Goal: Information Seeking & Learning: Compare options

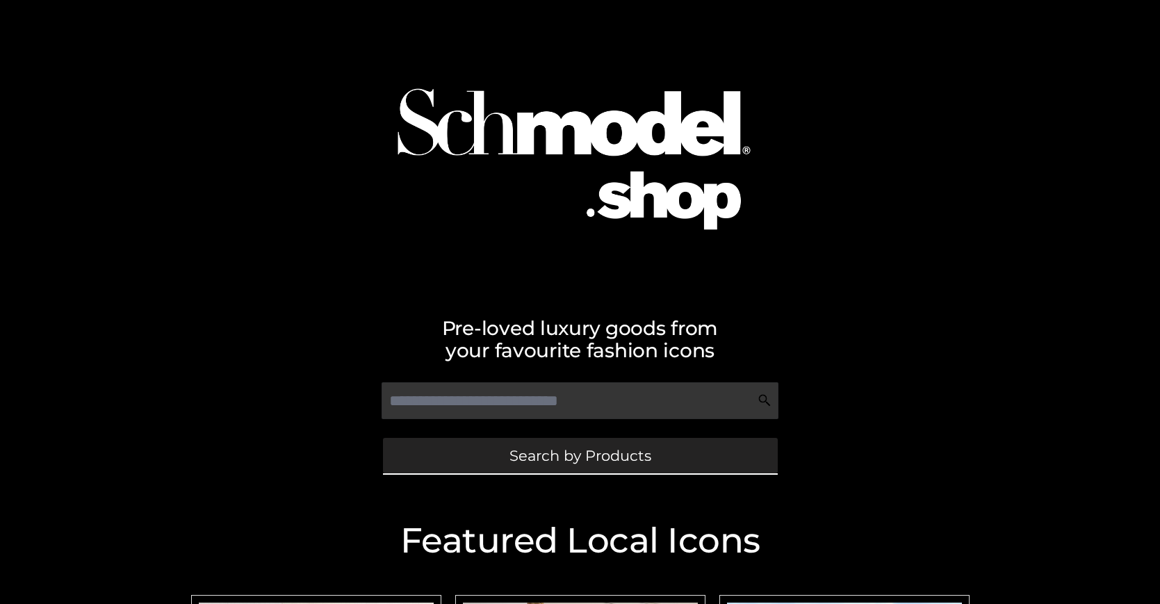
click at [580, 455] on span "Search by Products" at bounding box center [580, 455] width 142 height 15
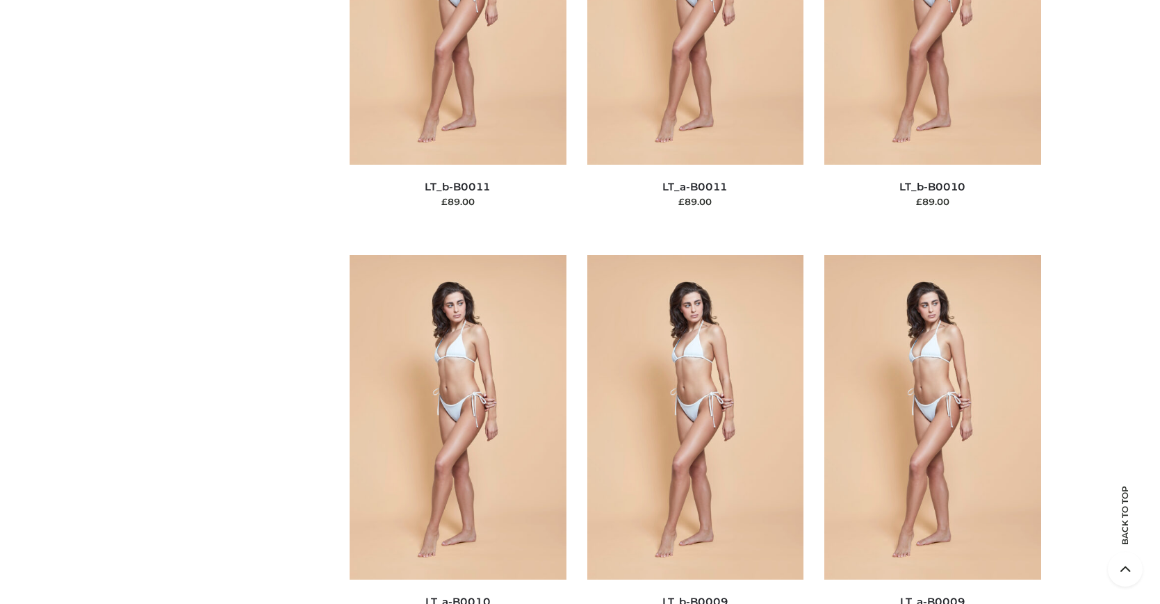
scroll to position [180, 0]
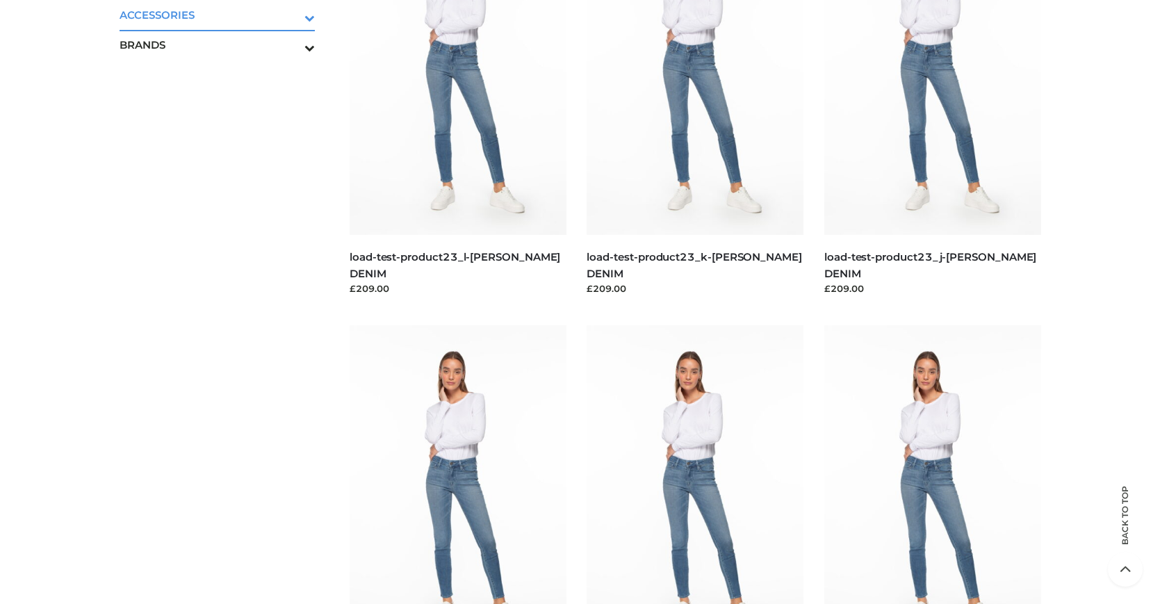
click at [290, 15] on icon "Toggle Submenu" at bounding box center [237, 18] width 156 height 16
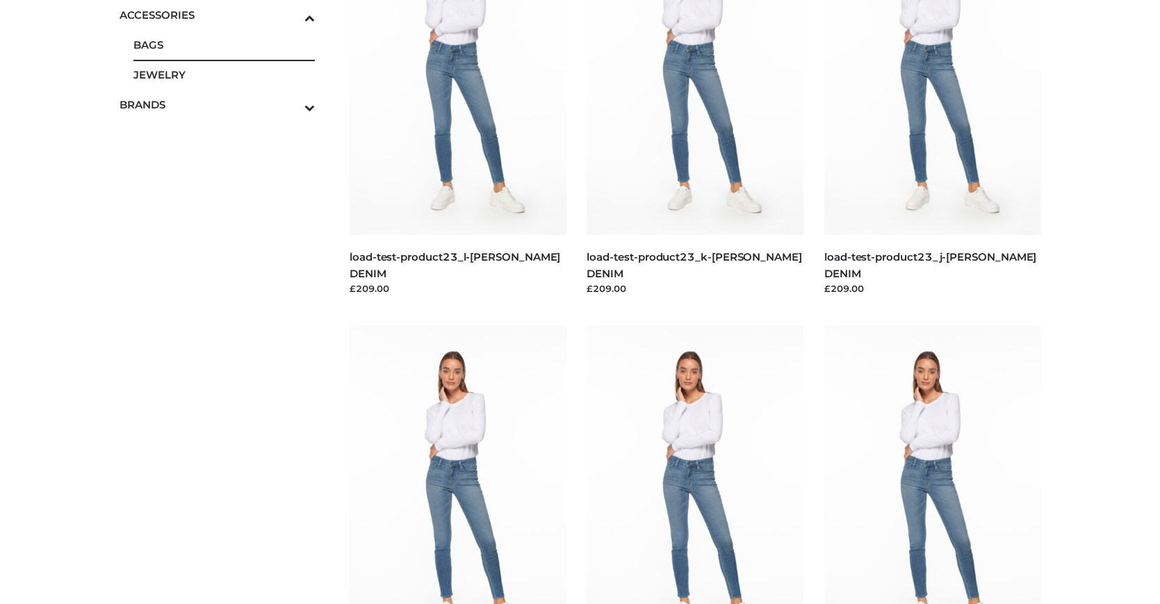
click at [224, 44] on span "BAGS" at bounding box center [224, 45] width 182 height 16
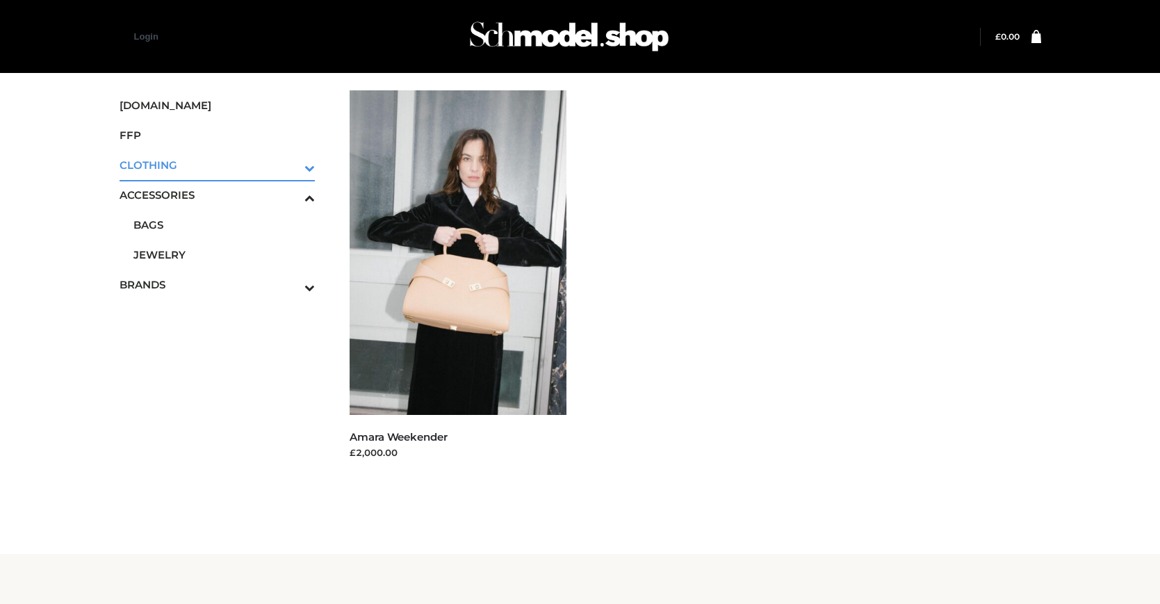
click at [290, 165] on icon "Toggle Submenu" at bounding box center [237, 168] width 156 height 16
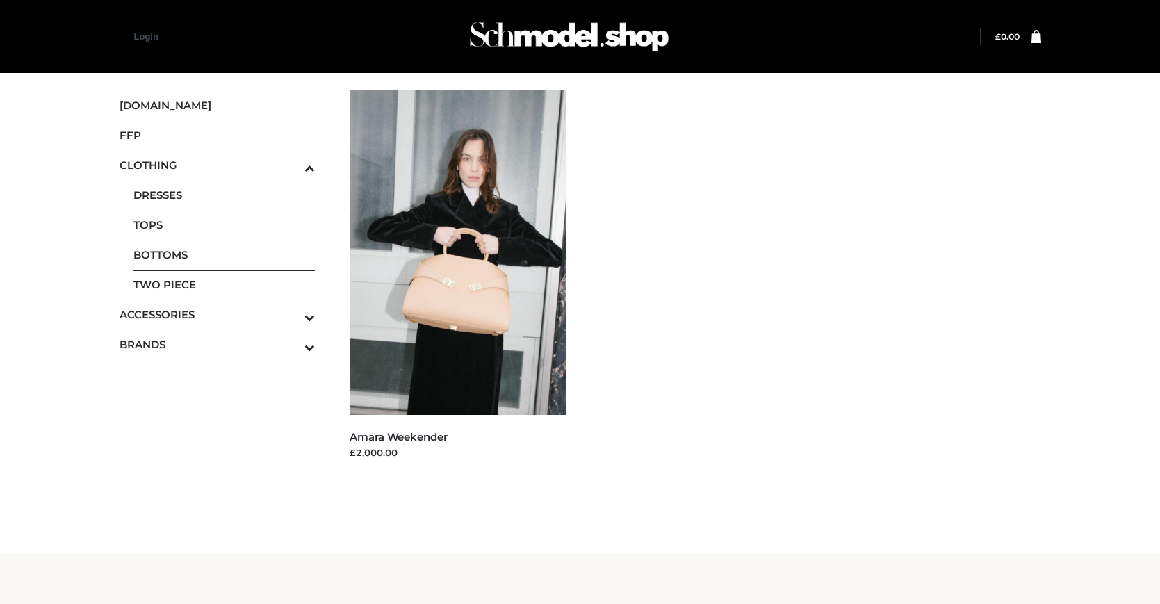
click at [224, 254] on span "BOTTOMS" at bounding box center [224, 255] width 182 height 16
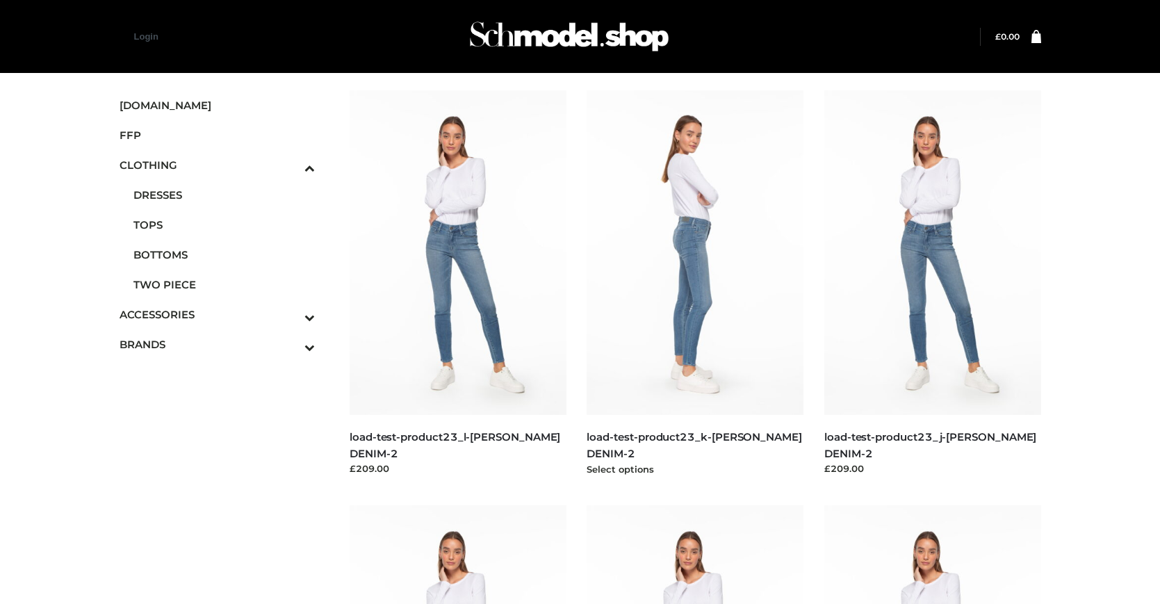
click at [695, 284] on img at bounding box center [694, 252] width 217 height 325
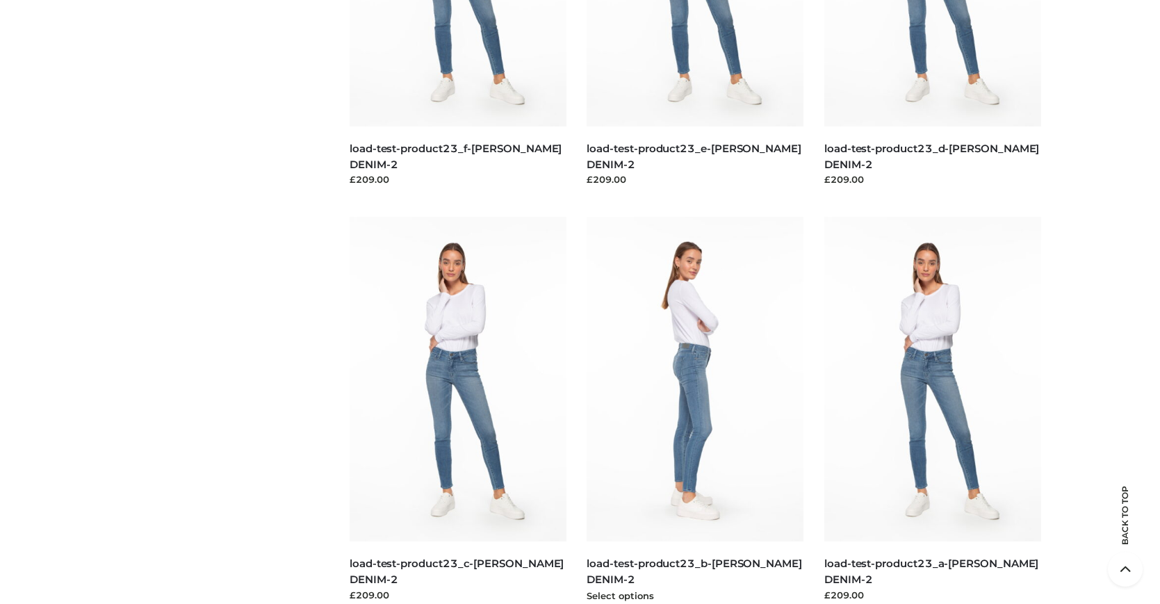
click at [695, 410] on img at bounding box center [694, 379] width 217 height 325
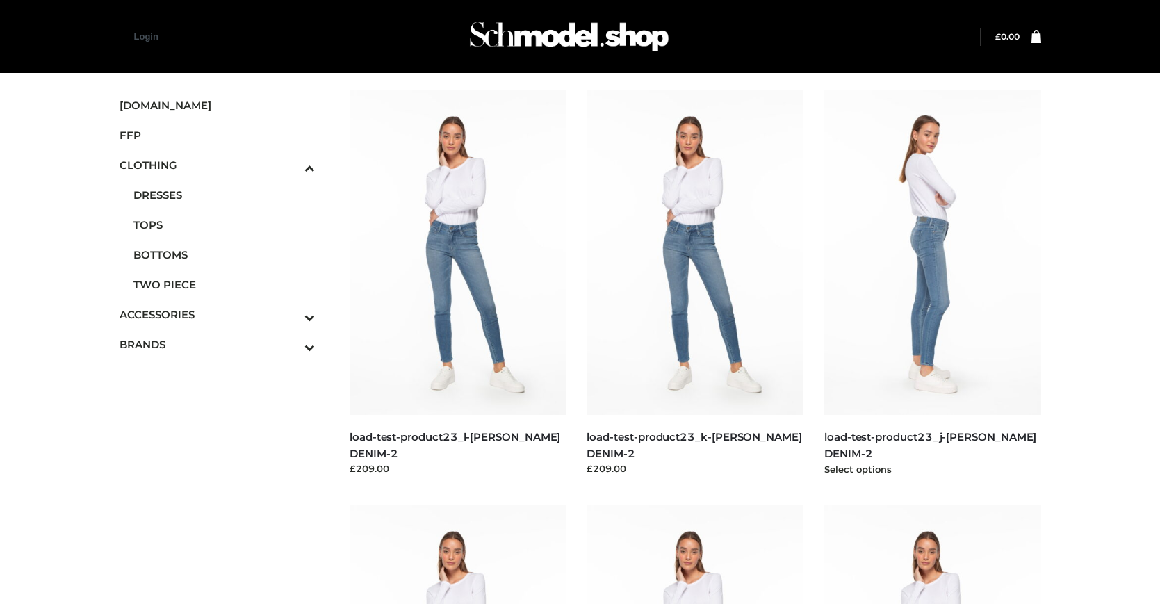
click at [932, 284] on img at bounding box center [932, 252] width 217 height 325
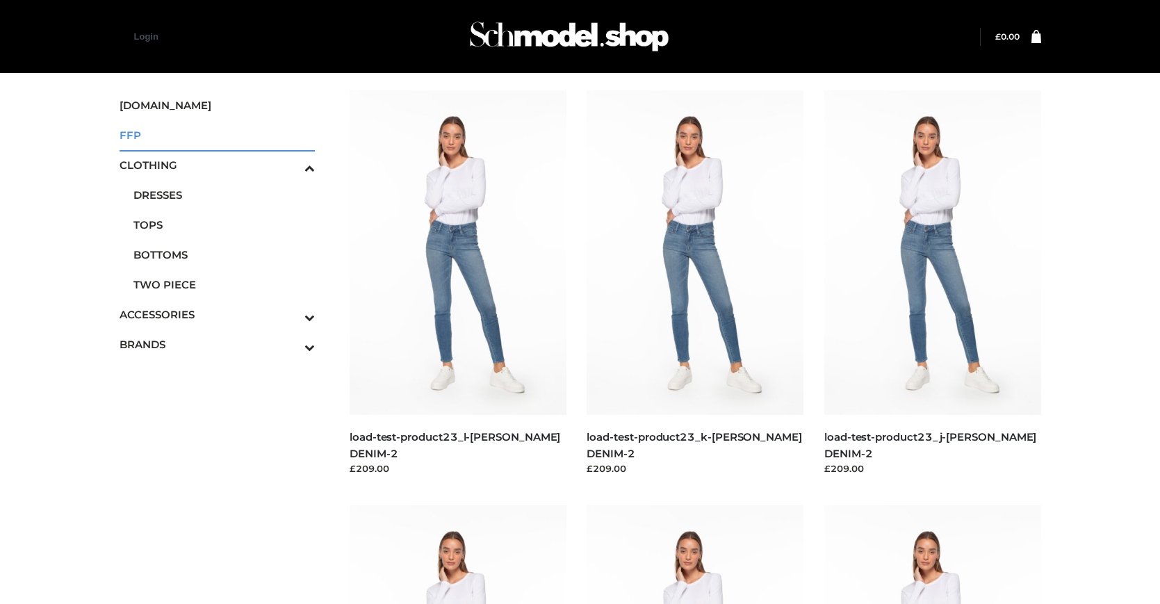
click at [217, 135] on span "FFP" at bounding box center [218, 135] width 196 height 16
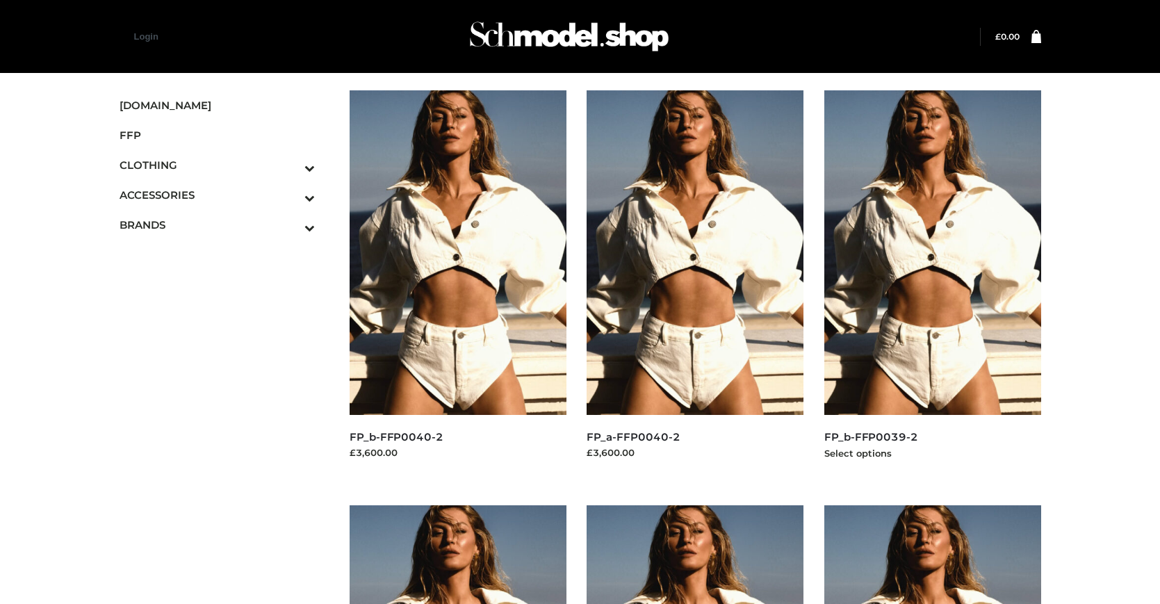
click at [932, 284] on img at bounding box center [932, 252] width 217 height 325
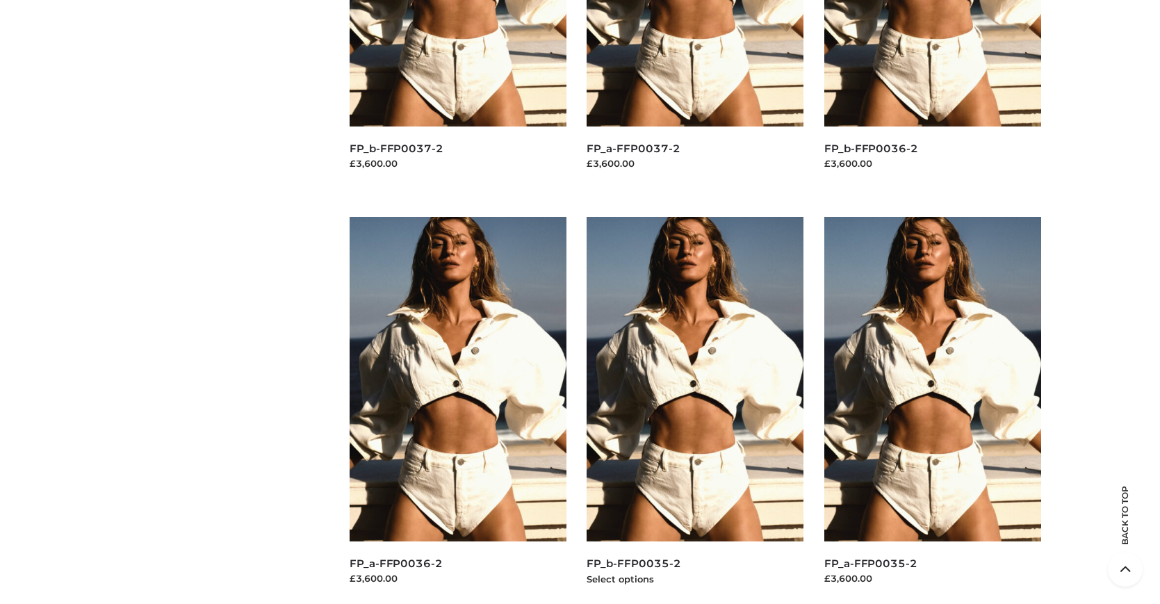
click at [695, 410] on img at bounding box center [694, 379] width 217 height 325
click at [932, 410] on img at bounding box center [932, 379] width 217 height 325
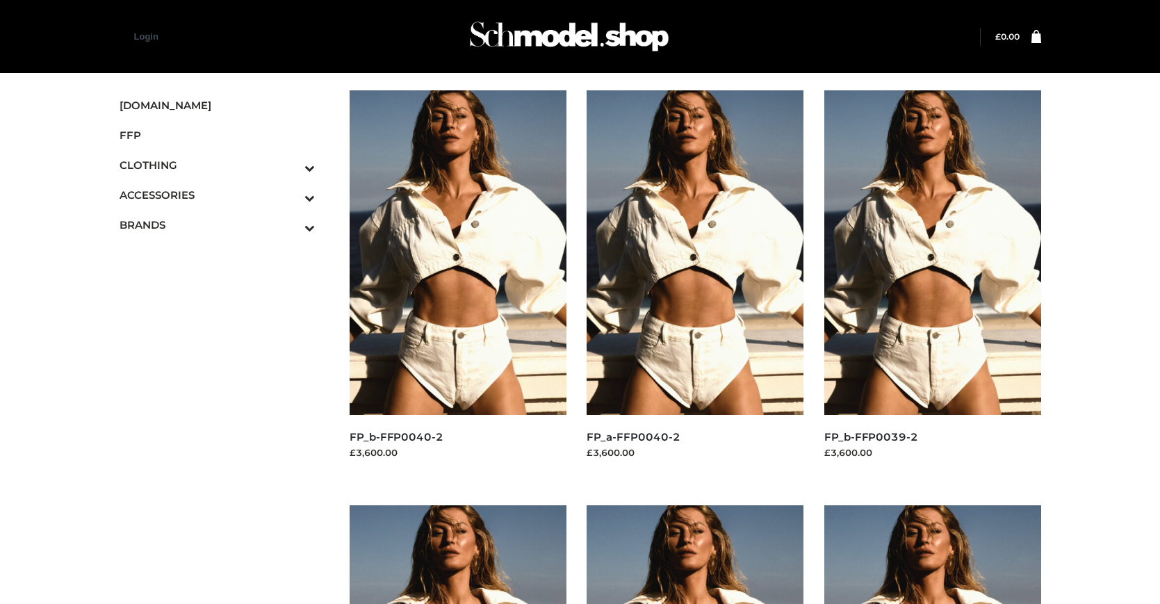
scroll to position [704, 0]
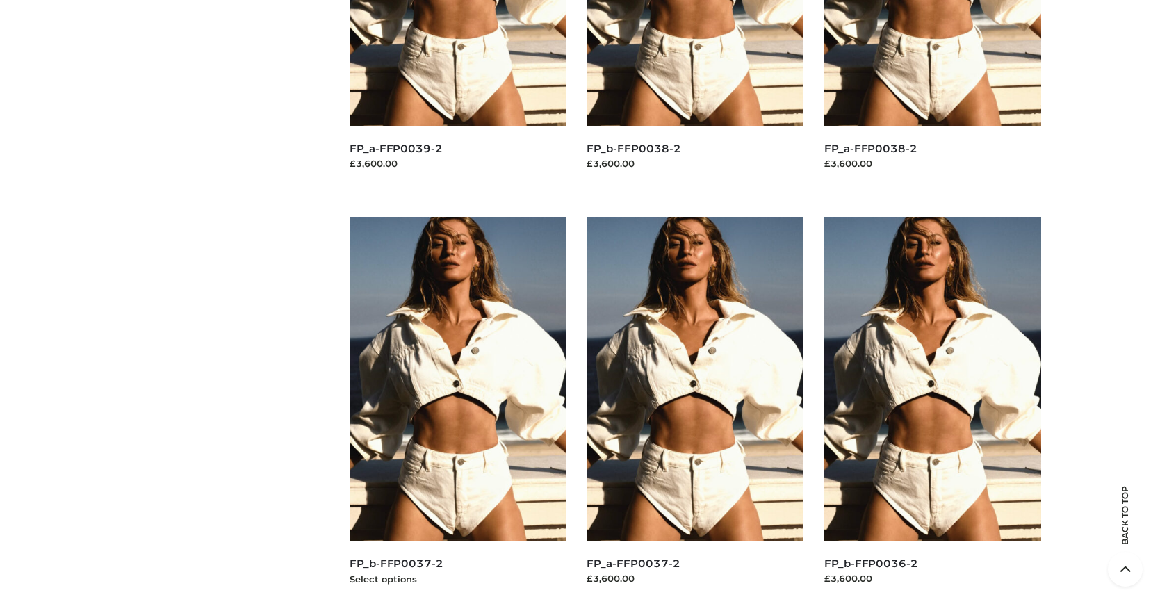
click at [457, 410] on img at bounding box center [458, 379] width 217 height 325
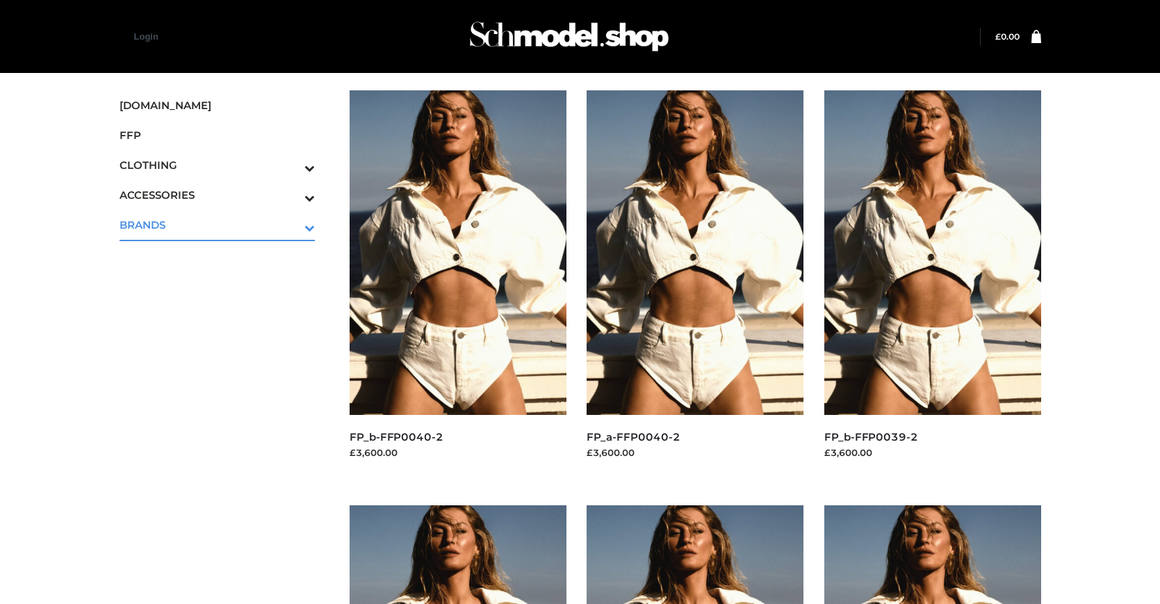
click at [290, 224] on icon "Toggle Submenu" at bounding box center [237, 228] width 156 height 16
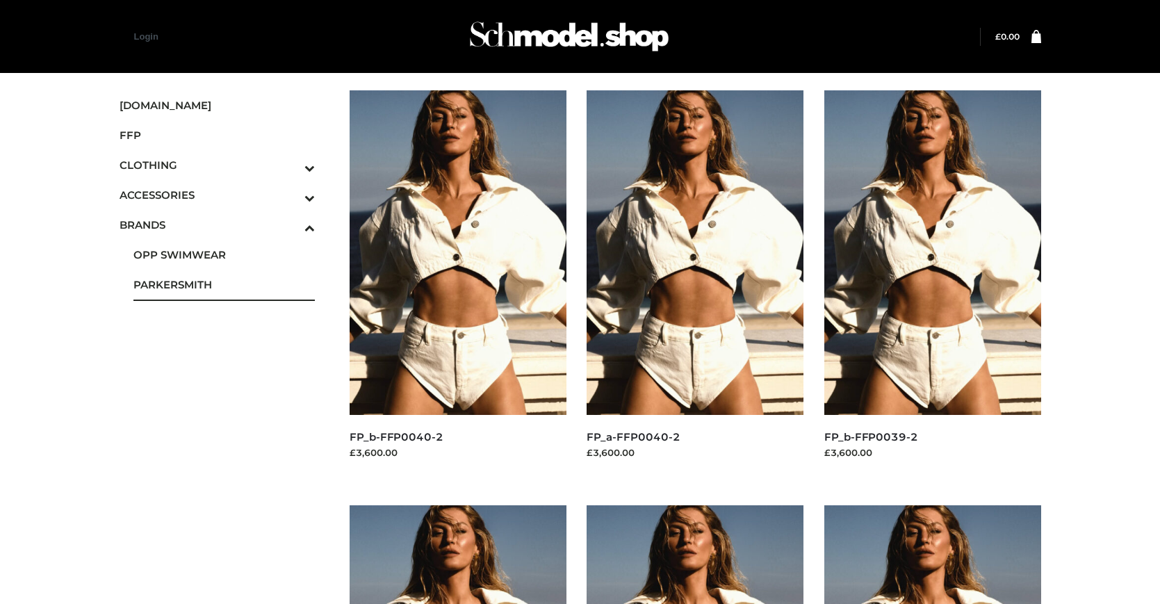
click at [224, 284] on span "PARKERSMITH" at bounding box center [224, 285] width 182 height 16
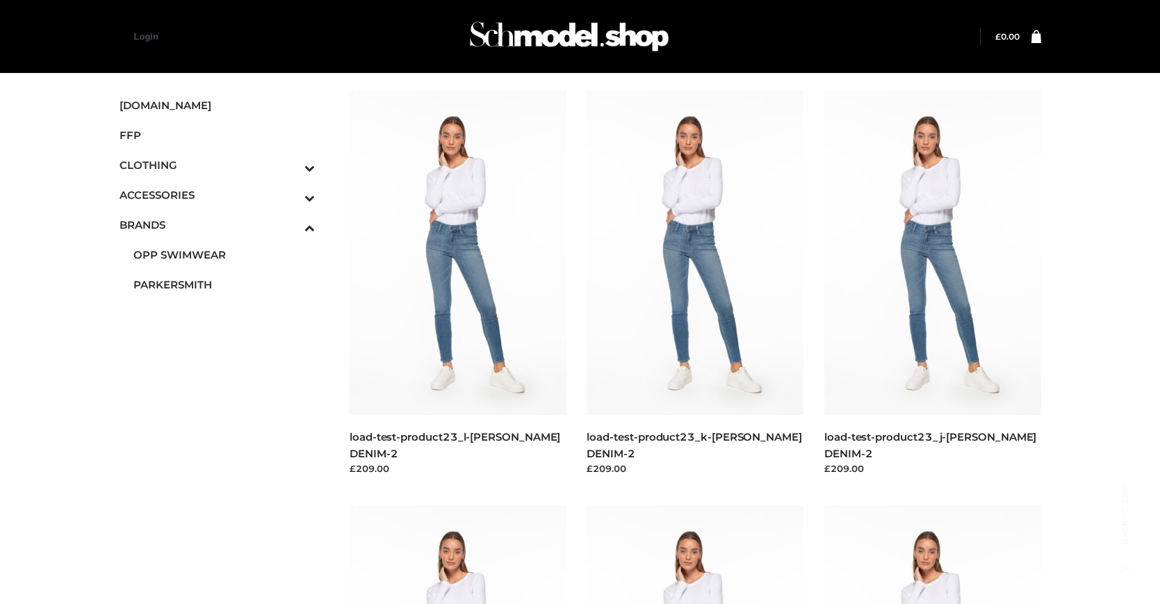
scroll to position [704, 0]
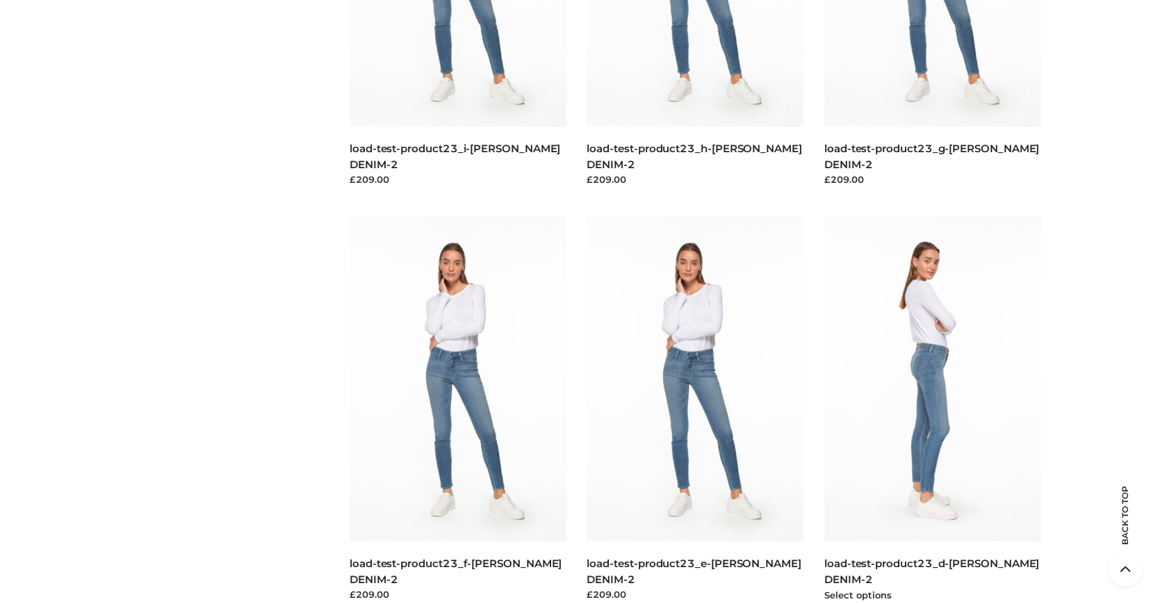
click at [932, 410] on img at bounding box center [932, 379] width 217 height 325
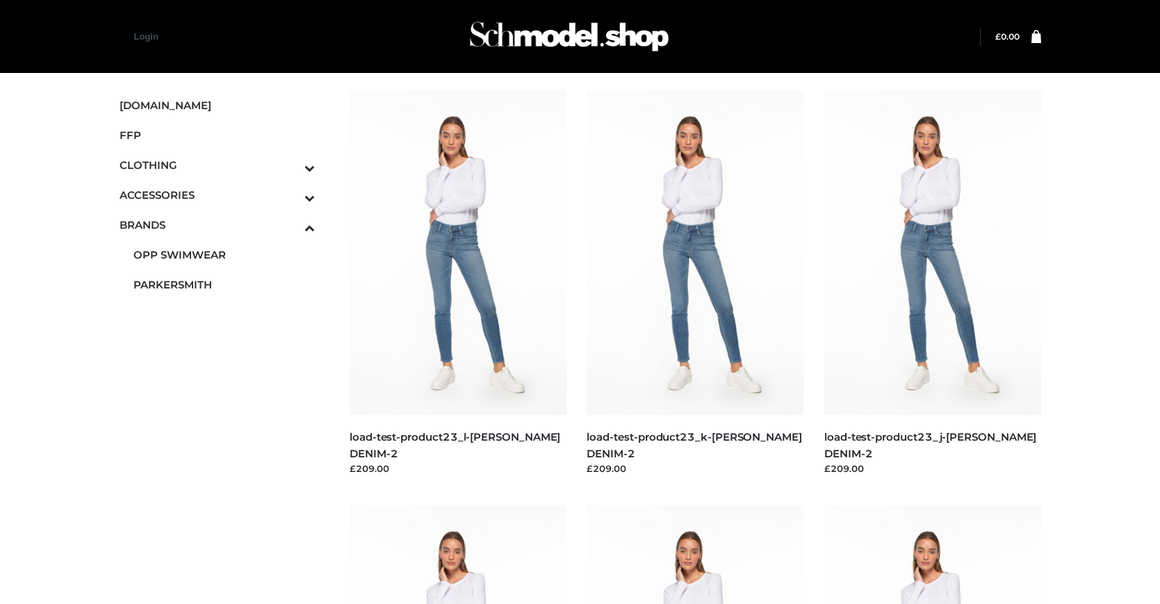
scroll to position [1119, 0]
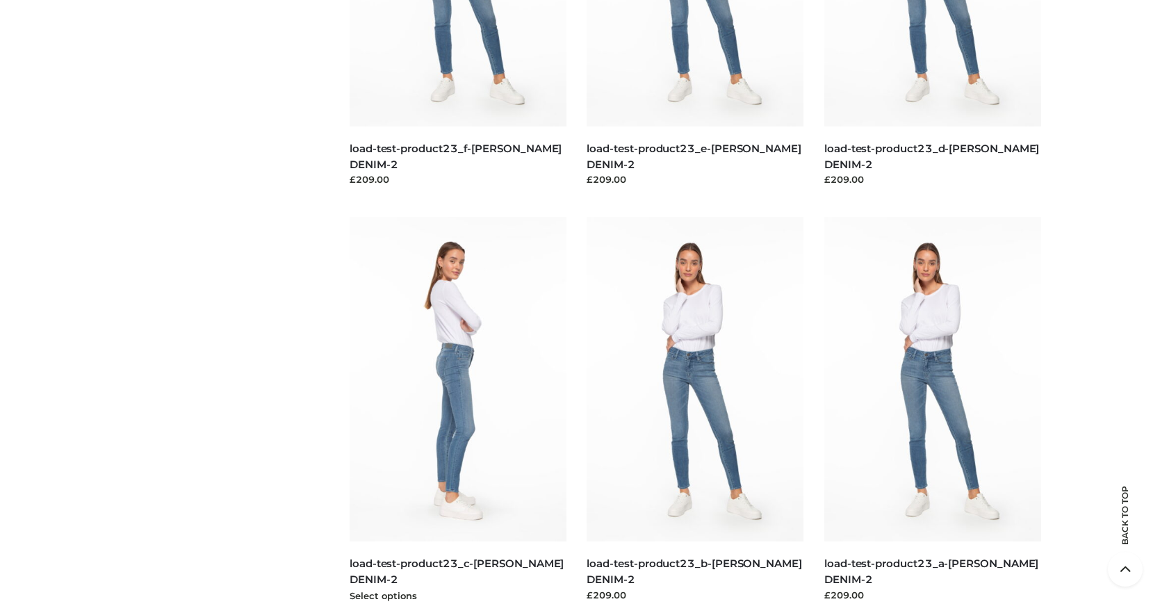
click at [457, 410] on img at bounding box center [458, 379] width 217 height 325
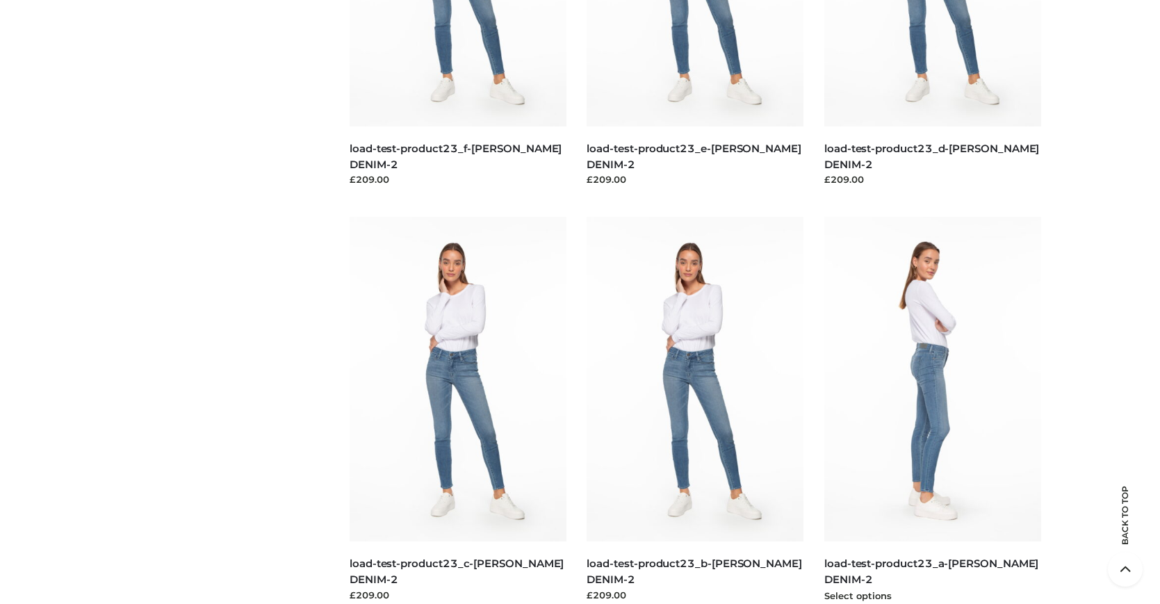
click at [932, 410] on img at bounding box center [932, 379] width 217 height 325
